Goal: Task Accomplishment & Management: Complete application form

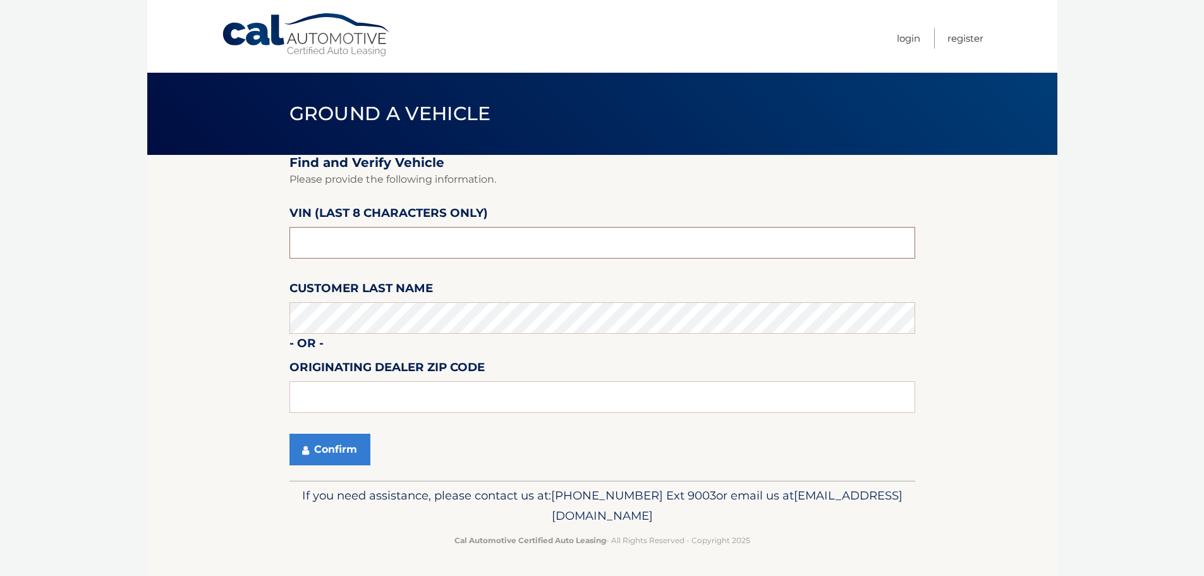
click at [430, 250] on input "text" at bounding box center [603, 243] width 626 height 32
type input "PC502428"
click at [360, 450] on button "Confirm" at bounding box center [330, 450] width 81 height 32
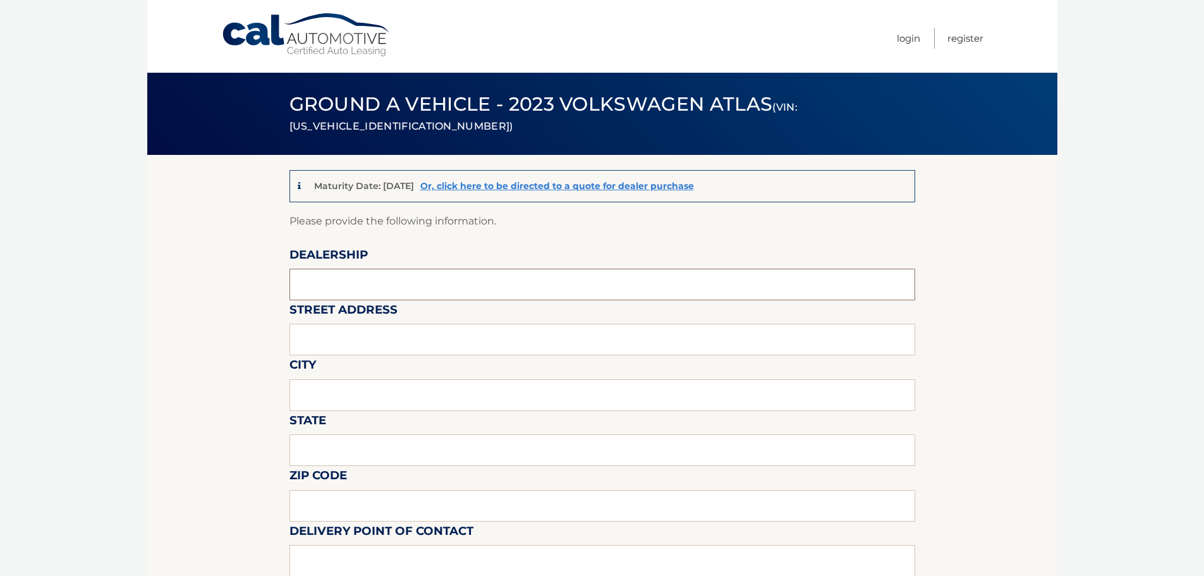
click at [470, 280] on input "text" at bounding box center [603, 285] width 626 height 32
type input "GUNTHER VOLVO CARS COCONUT CREEK"
type input "4350 NORTH STATE ROAD 7"
type input "COCONUT CREEK"
type input "FL"
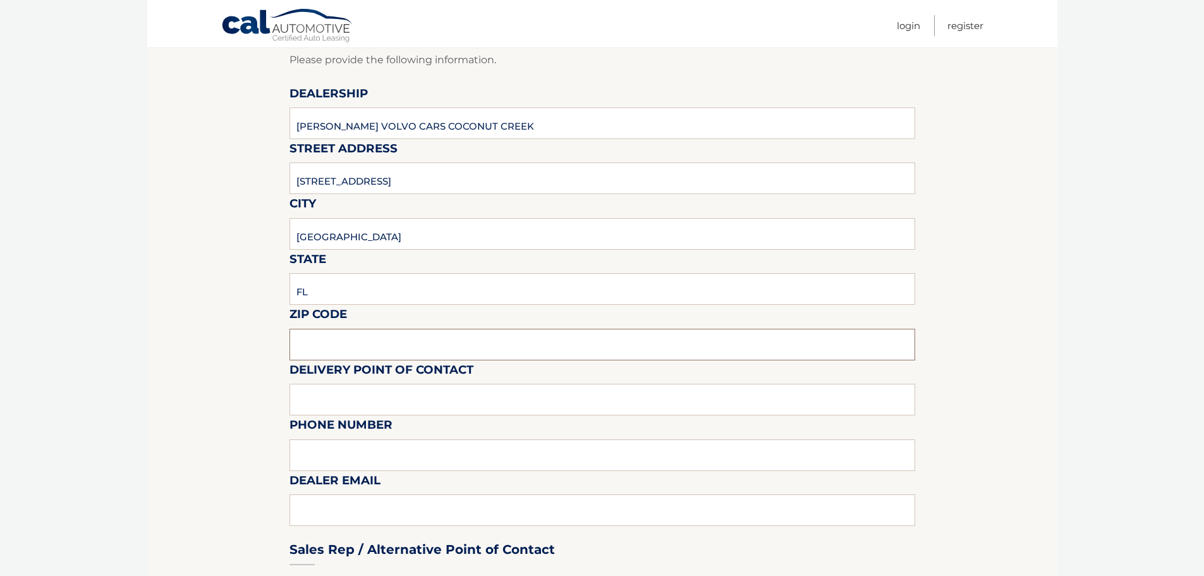
scroll to position [190, 0]
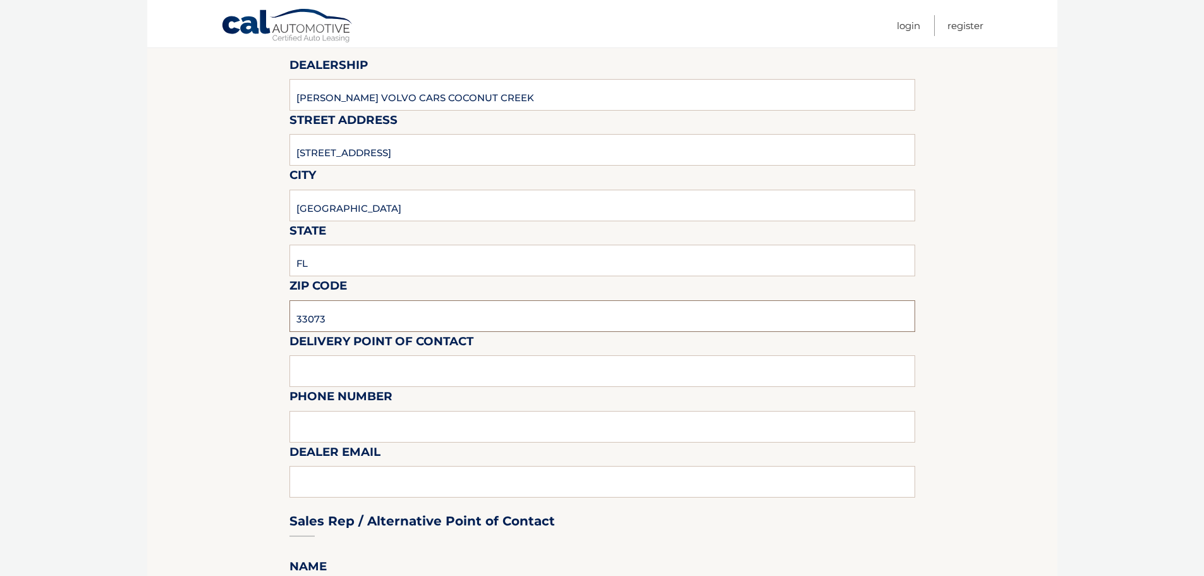
type input "33073"
type input "VOLVO SALES FRONT DESK"
type input "9545903760"
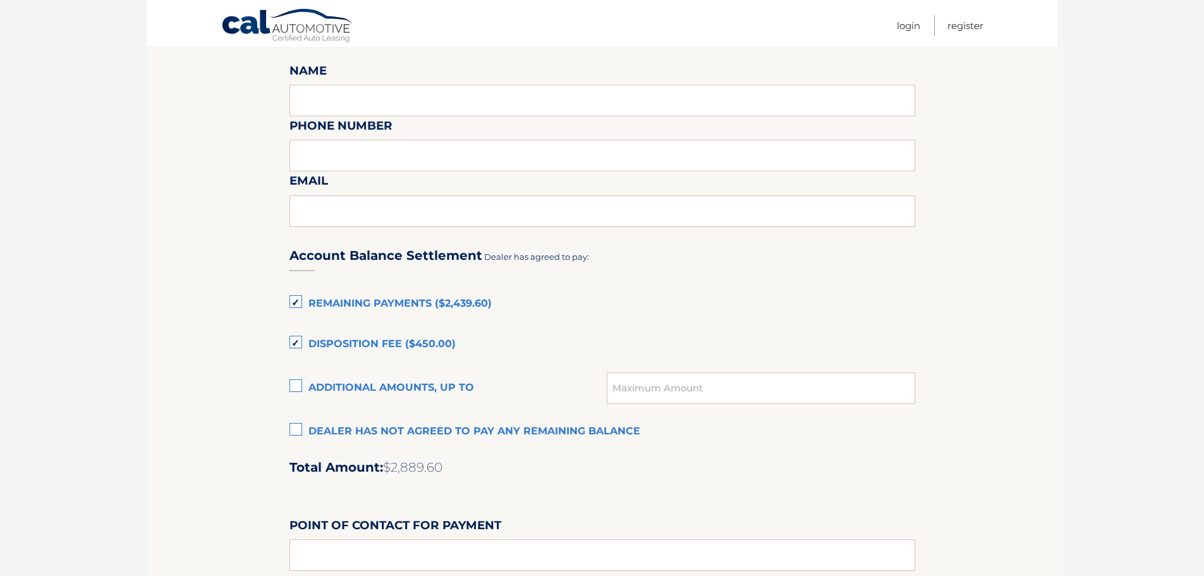
scroll to position [759, 0]
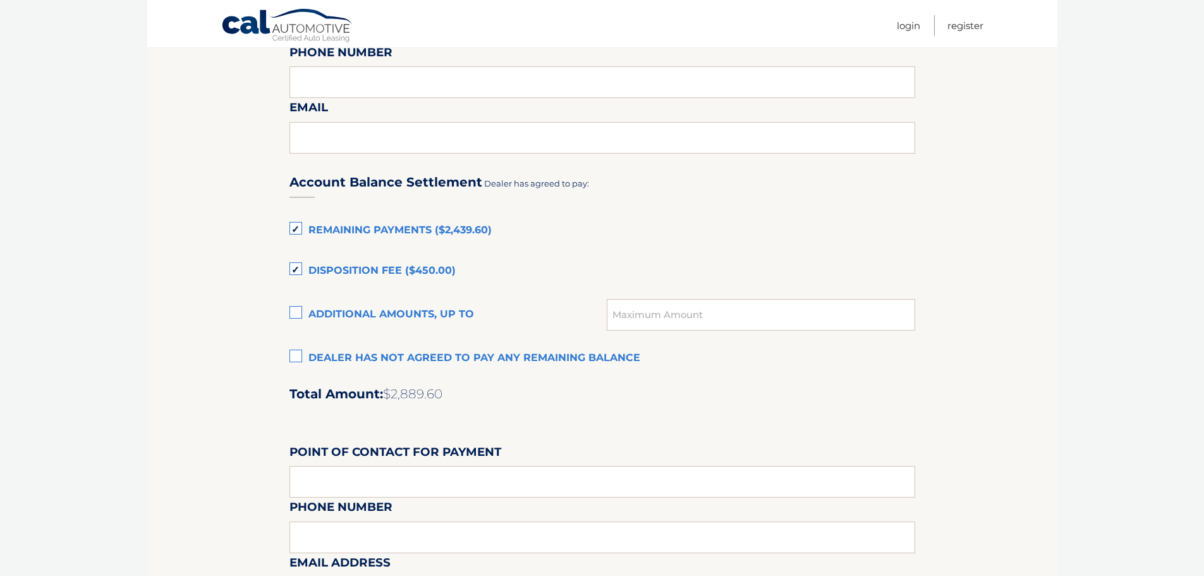
type input "KATIEM@GUNTHERCREEK.NET"
click at [293, 357] on label "Dealer has not agreed to pay any remaining balance" at bounding box center [603, 358] width 626 height 25
click at [0, 0] on input "Dealer has not agreed to pay any remaining balance" at bounding box center [0, 0] width 0 height 0
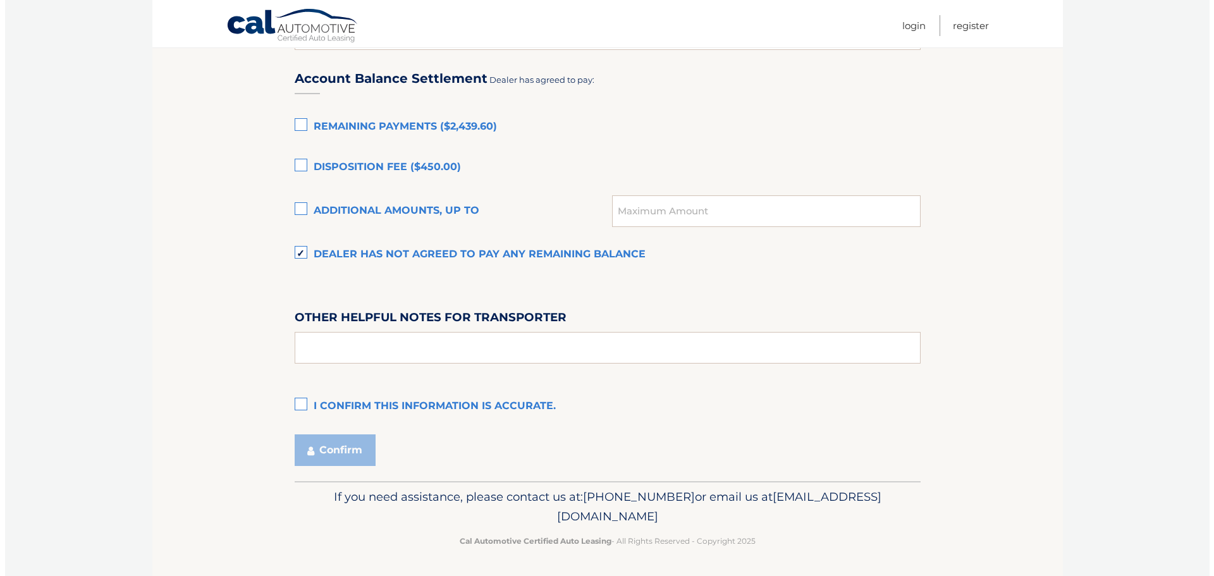
scroll to position [863, 0]
click at [294, 404] on label "I confirm this information is accurate." at bounding box center [603, 405] width 626 height 25
click at [0, 0] on input "I confirm this information is accurate." at bounding box center [0, 0] width 0 height 0
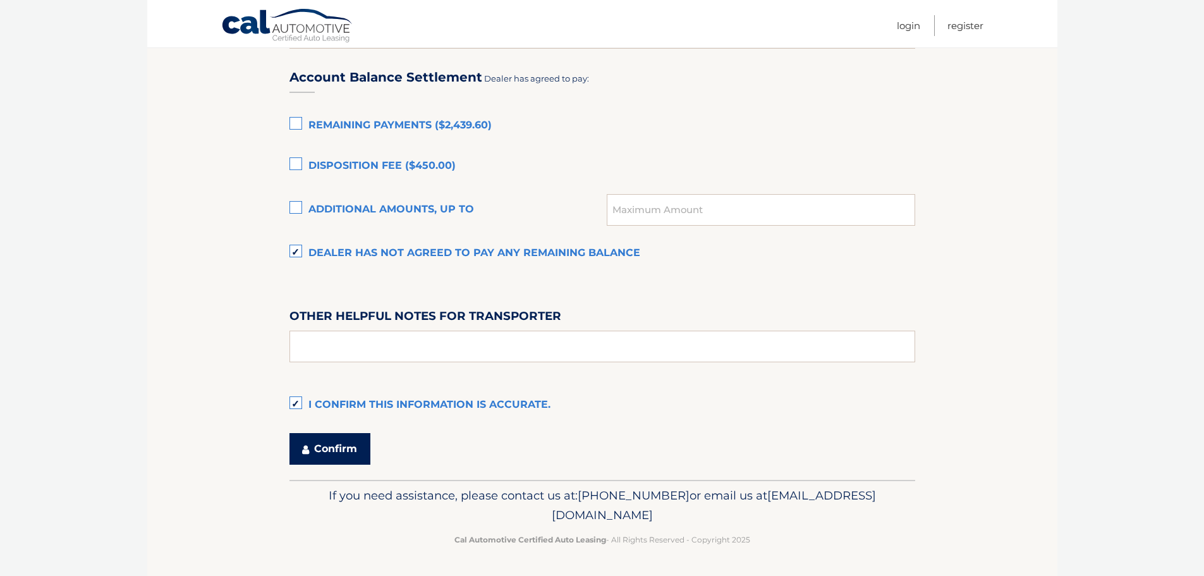
click at [321, 447] on button "Confirm" at bounding box center [330, 449] width 81 height 32
